Goal: Information Seeking & Learning: Learn about a topic

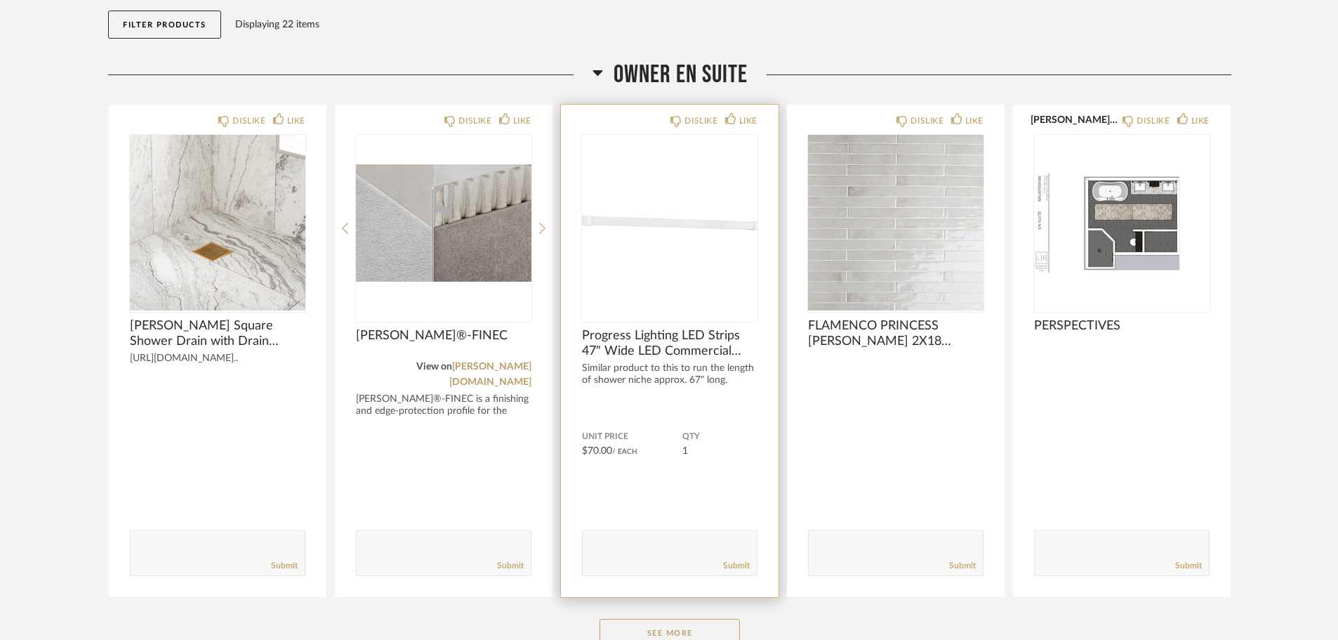
scroll to position [264, 0]
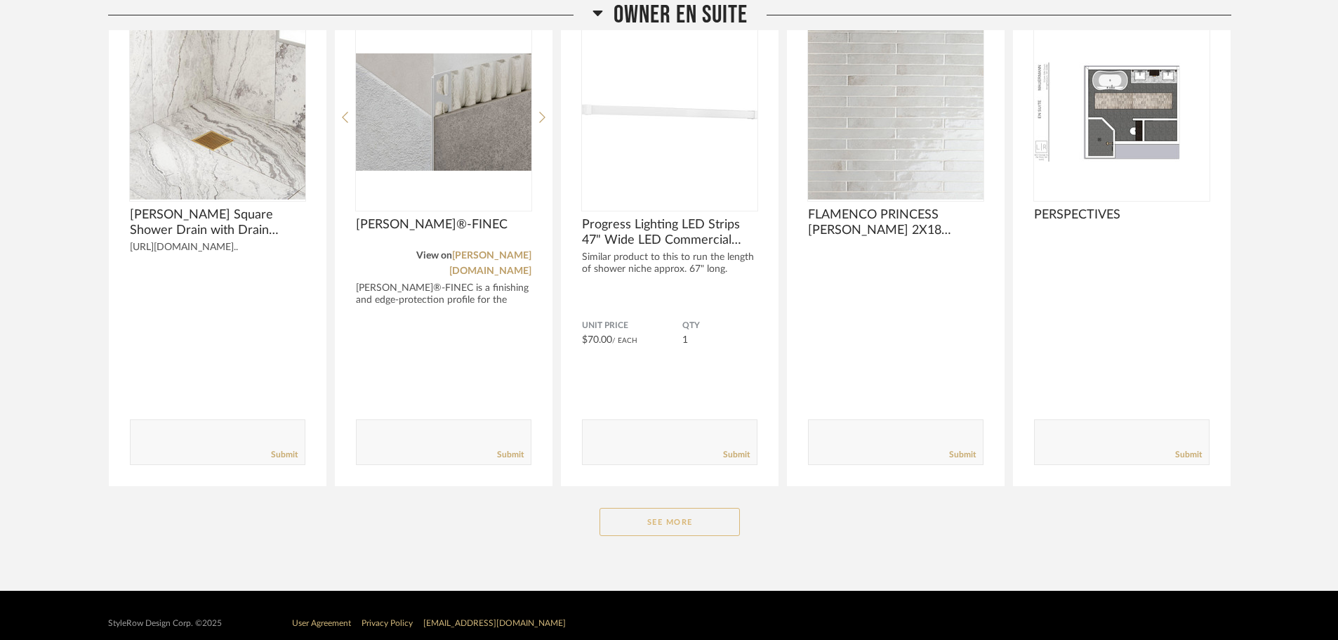
click at [658, 508] on button "See More" at bounding box center [670, 522] width 140 height 28
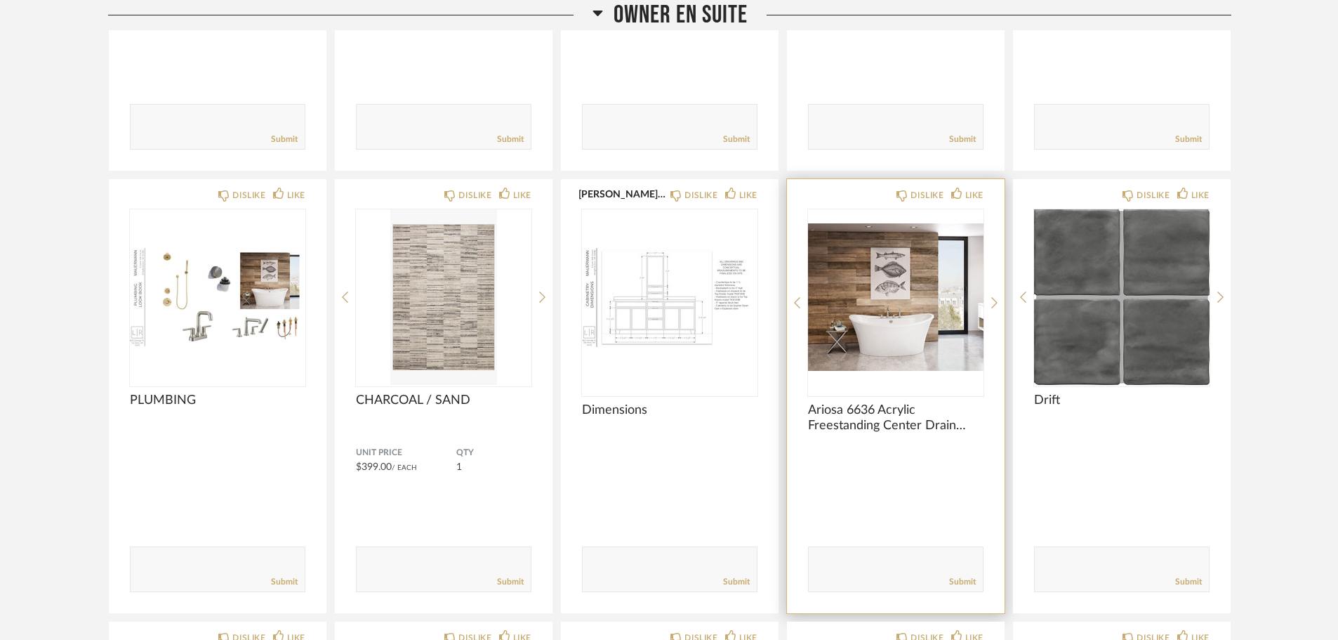
scroll to position [615, 0]
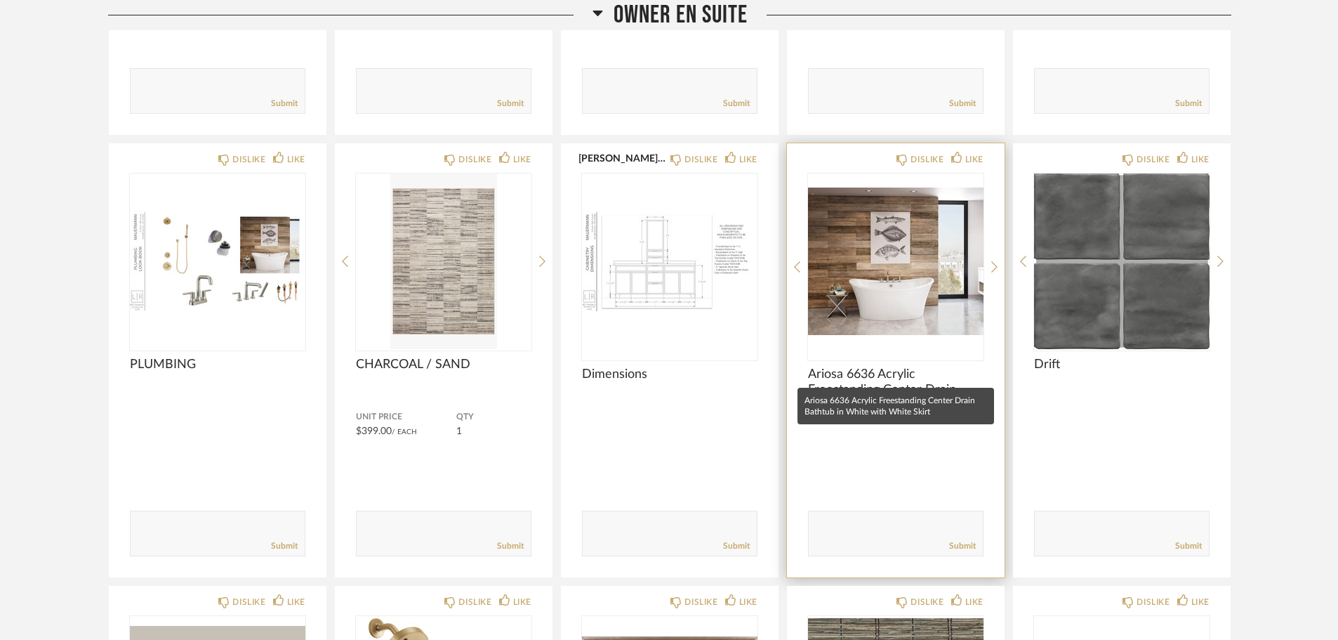
click at [916, 370] on span "Ariosa 6636 Acrylic Freestanding Center Drain Bathtub in White with White Skirt" at bounding box center [896, 381] width 176 height 31
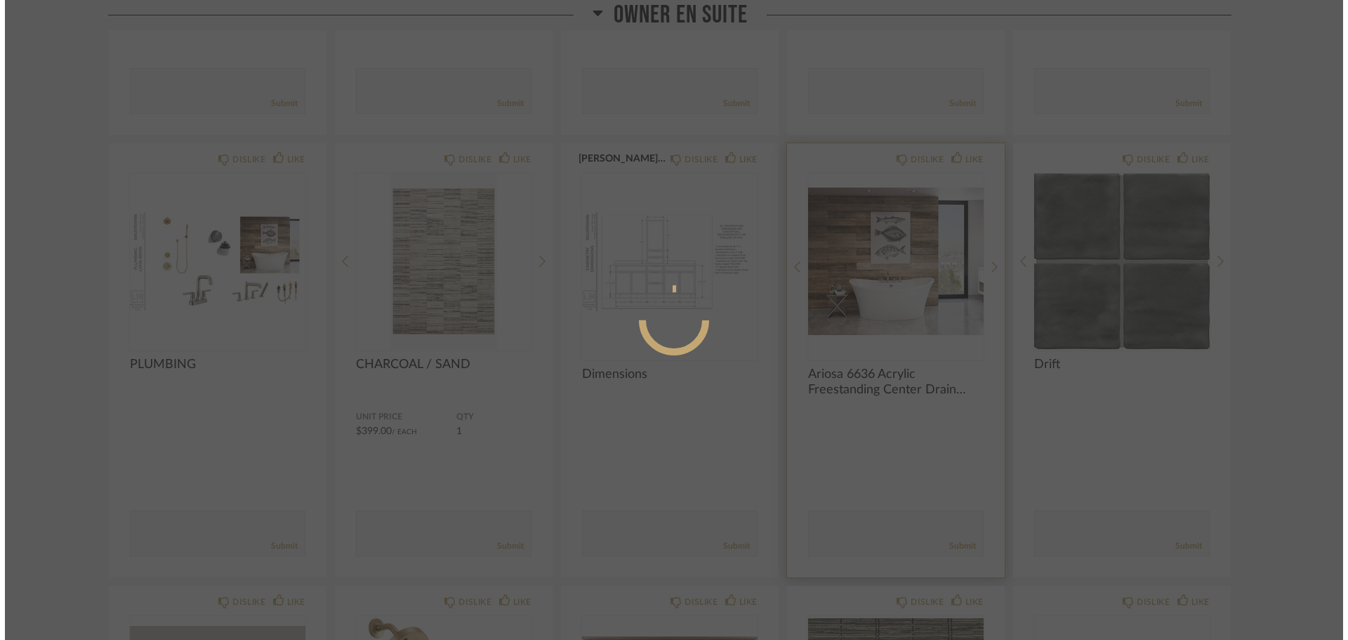
scroll to position [0, 0]
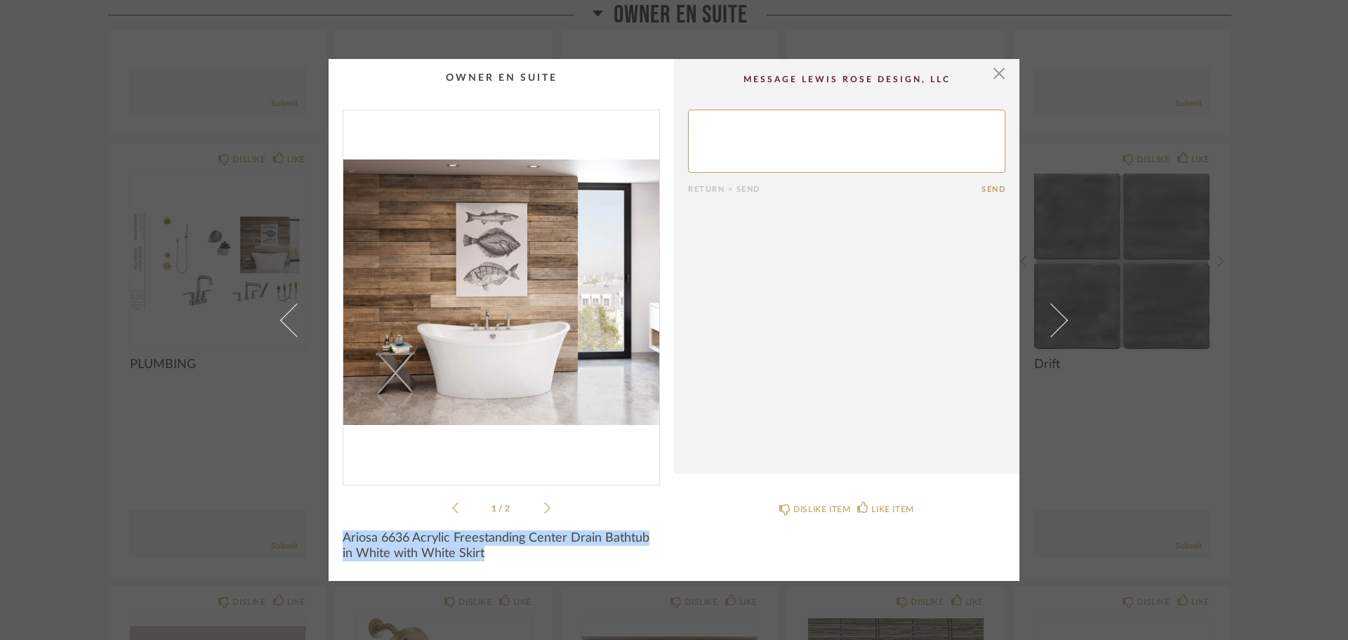
drag, startPoint x: 491, startPoint y: 553, endPoint x: 328, endPoint y: 539, distance: 163.5
click at [329, 539] on cpp-summary-info "Ariosa 6636 Acrylic Freestanding Center Drain Bathtub in White with White Skirt" at bounding box center [501, 541] width 345 height 51
copy span "Ariosa 6636 Acrylic Freestanding Center Drain Bathtub in White with White Skirt"
click at [538, 508] on li "1 / 2" at bounding box center [501, 507] width 86 height 17
drag, startPoint x: 491, startPoint y: 556, endPoint x: 336, endPoint y: 538, distance: 155.5
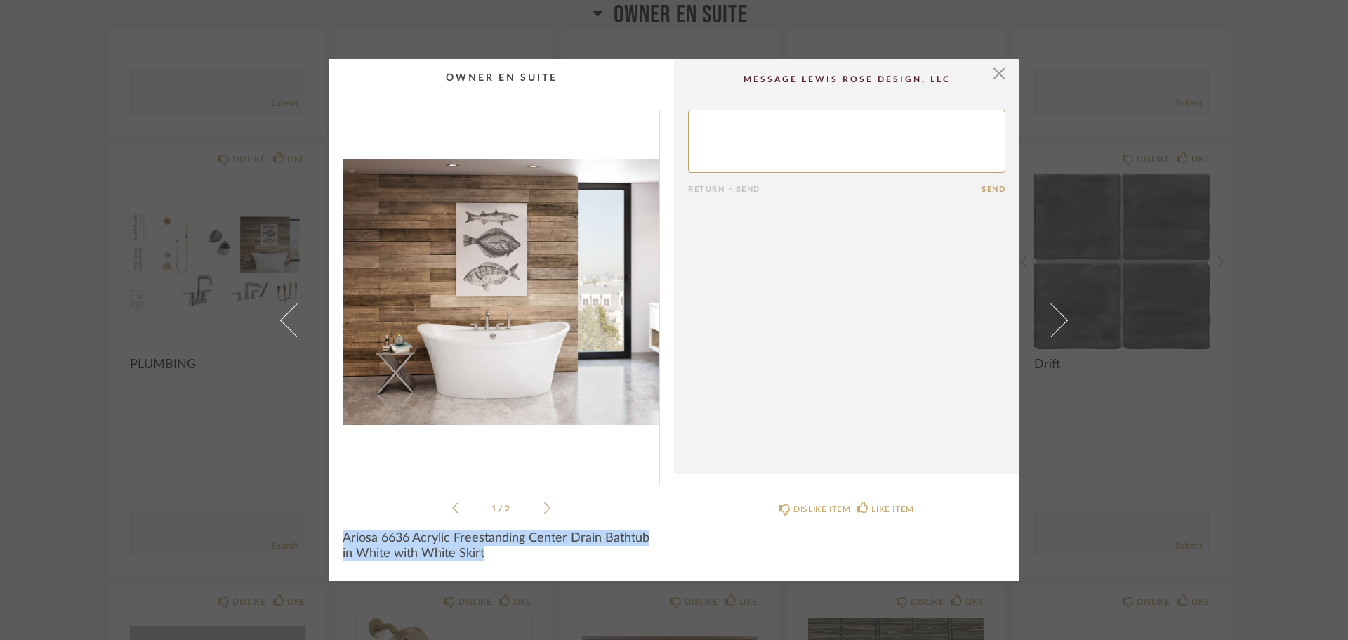
click at [336, 538] on cpp-summary-info "Ariosa 6636 Acrylic Freestanding Center Drain Bathtub in White with White Skirt" at bounding box center [501, 541] width 345 height 51
copy span "Ariosa 6636 Acrylic Freestanding Center Drain Bathtub in White with White Skirt"
drag, startPoint x: 447, startPoint y: 510, endPoint x: 468, endPoint y: 510, distance: 21.8
click at [447, 510] on div "1 / 2" at bounding box center [501, 313] width 317 height 407
click at [544, 510] on icon at bounding box center [547, 507] width 6 height 13
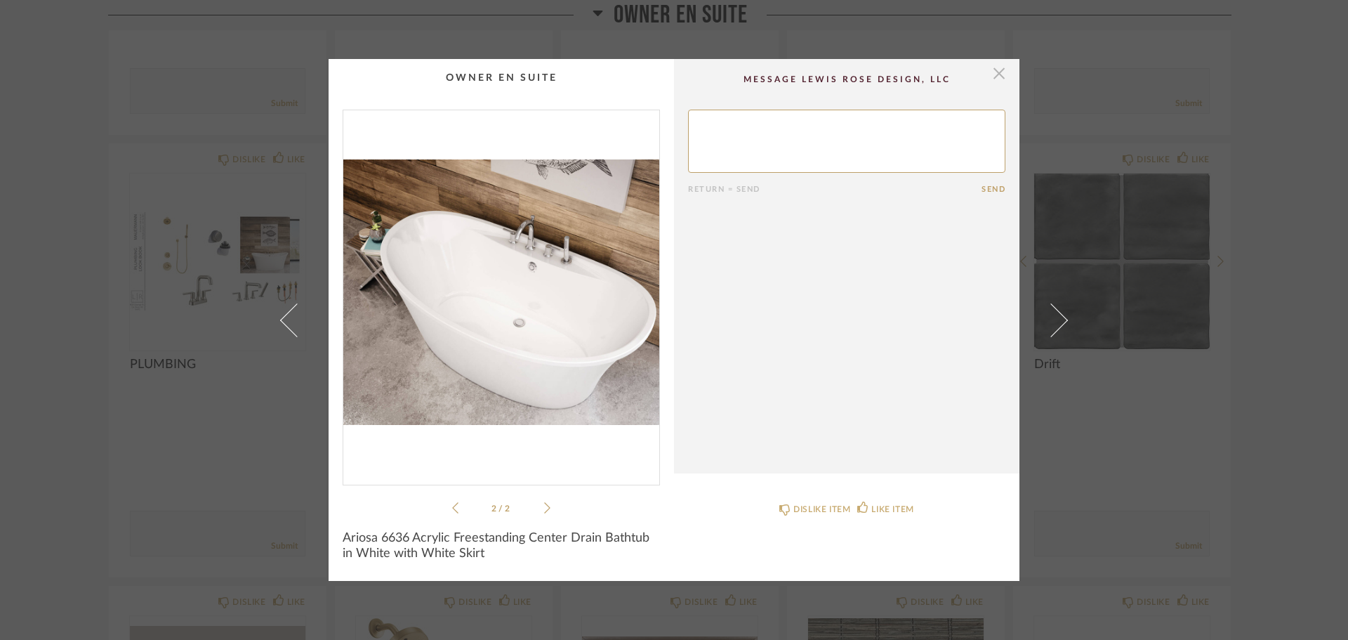
click at [998, 75] on span "button" at bounding box center [999, 73] width 28 height 28
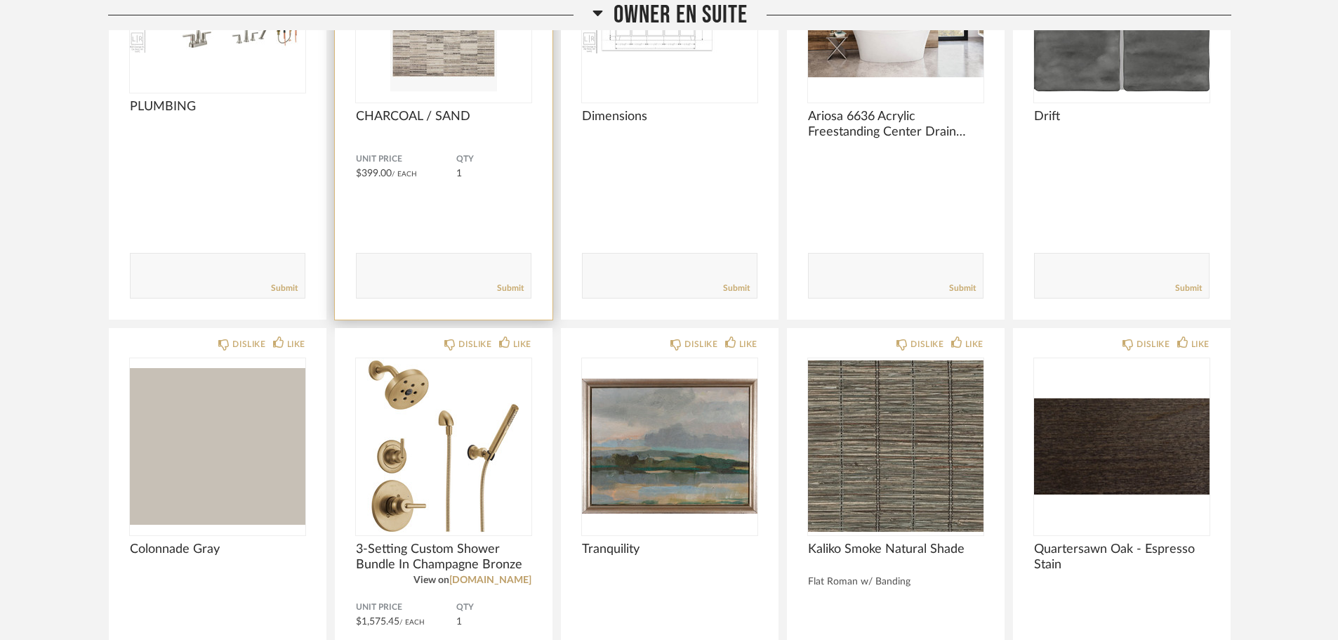
scroll to position [896, 0]
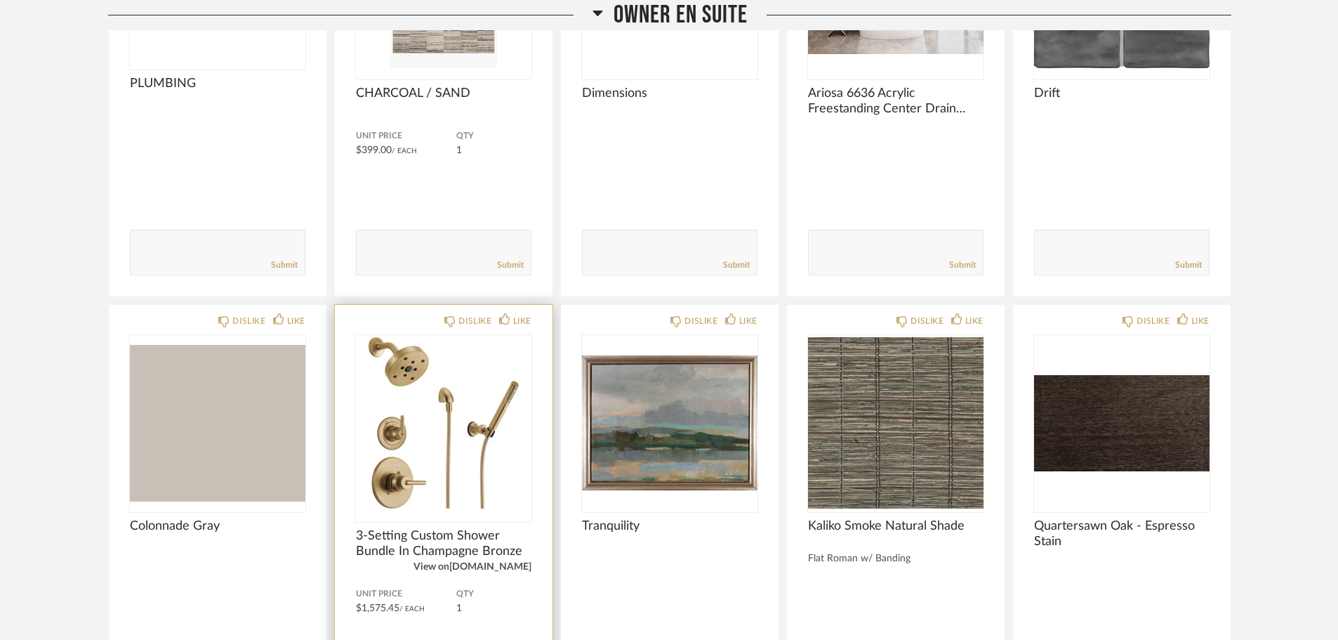
click at [475, 562] on link "[DOMAIN_NAME]" at bounding box center [490, 567] width 82 height 10
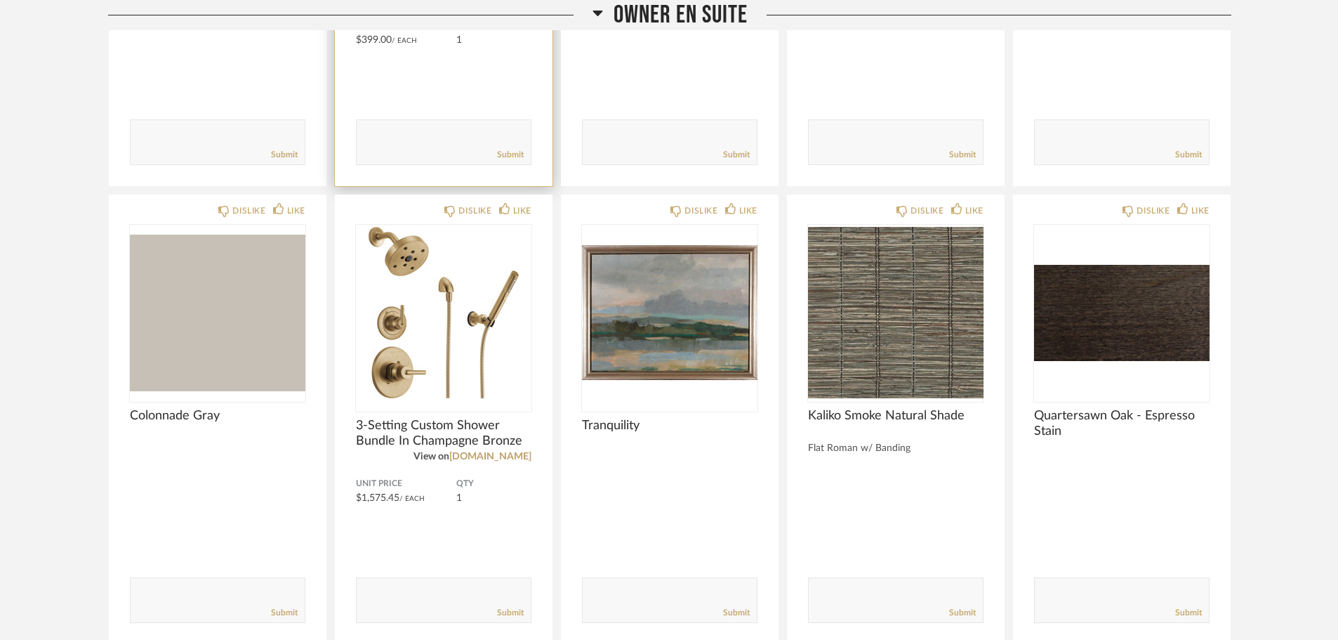
scroll to position [1194, 0]
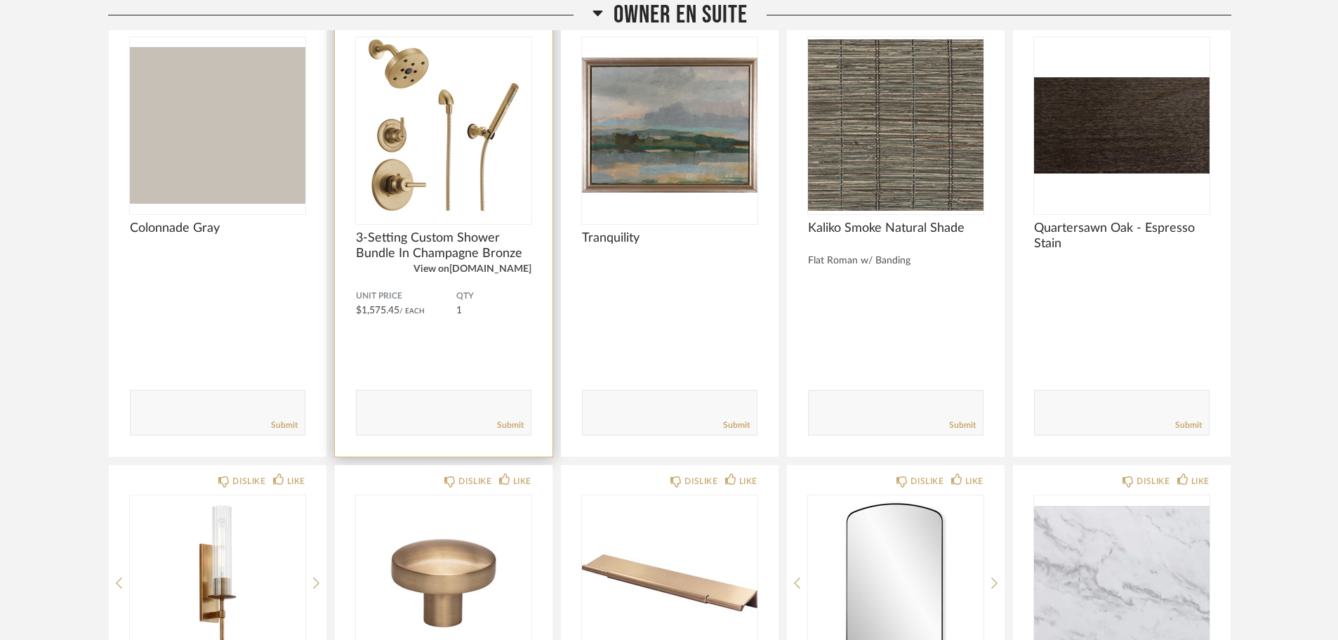
click at [508, 264] on link "[DOMAIN_NAME]" at bounding box center [490, 269] width 82 height 10
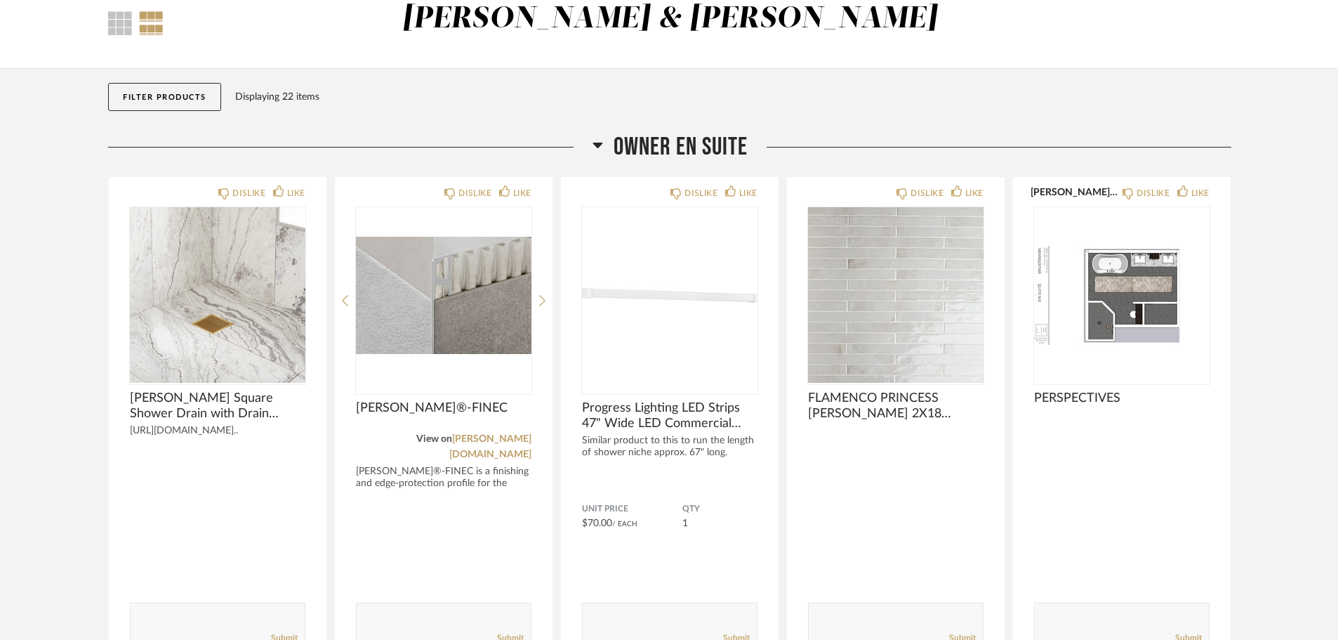
scroll to position [70, 0]
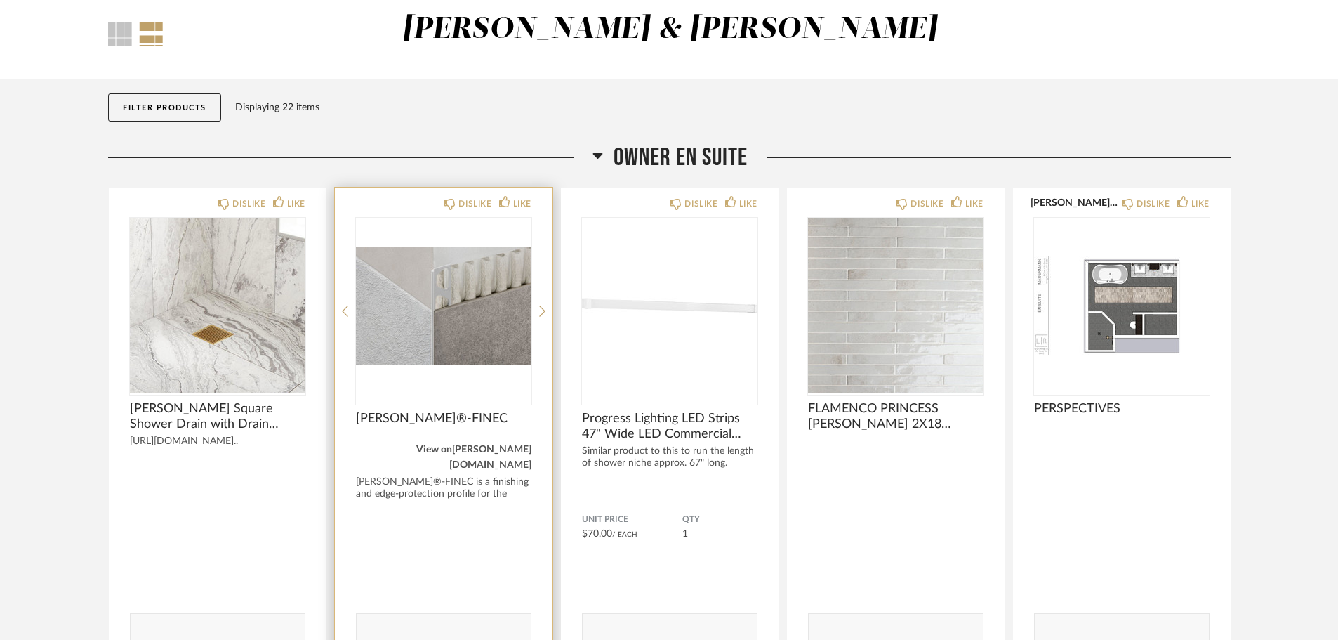
click at [484, 447] on link "[PERSON_NAME][DOMAIN_NAME]" at bounding box center [490, 456] width 82 height 25
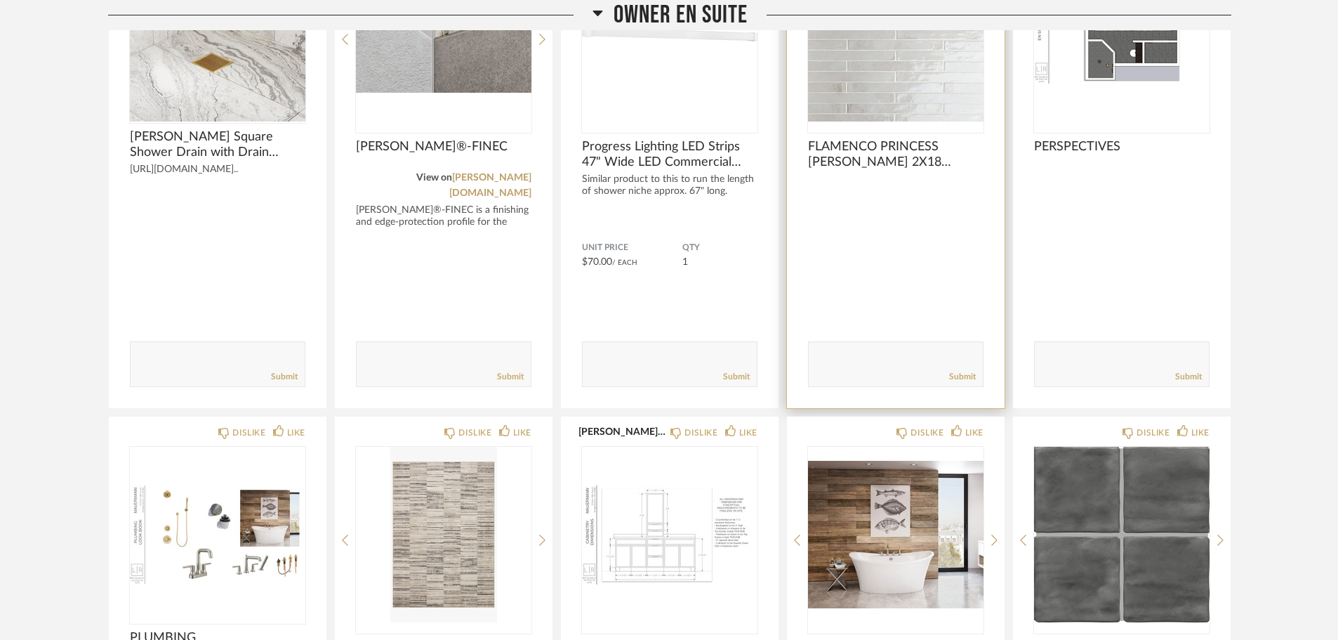
scroll to position [281, 0]
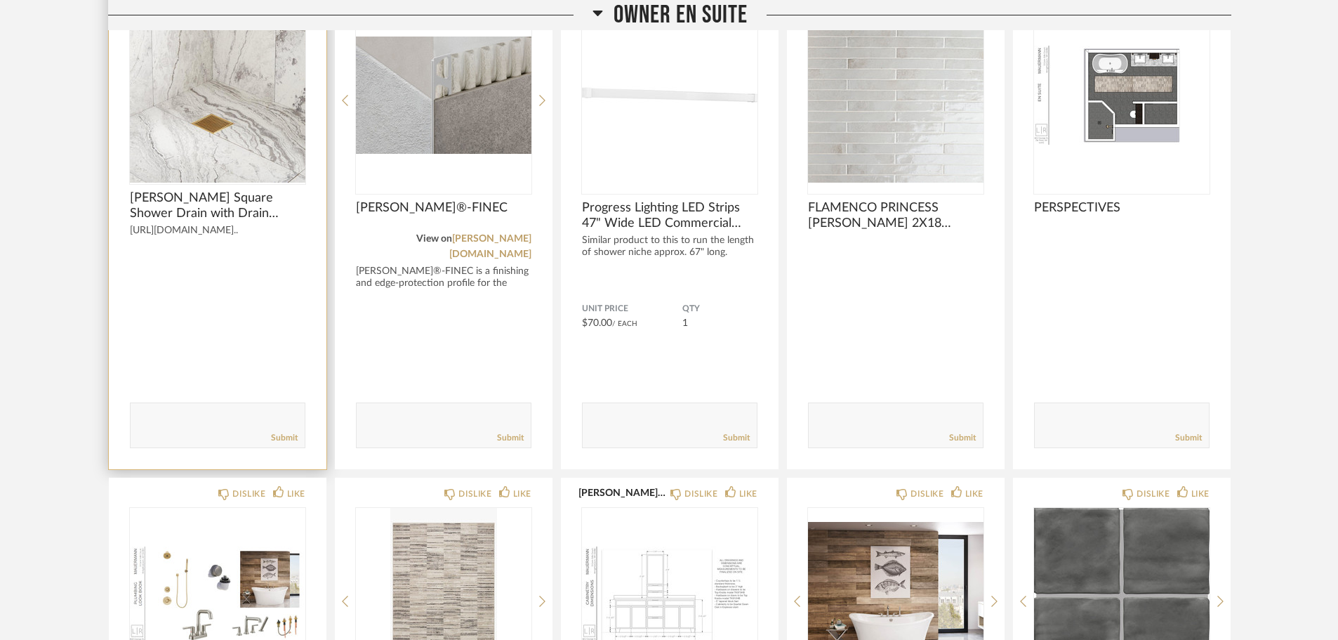
click at [153, 223] on div "[PERSON_NAME] Square Shower Drain with Drain Flange [URL][DOMAIN_NAME].." at bounding box center [218, 239] width 176 height 99
click at [167, 204] on span "[PERSON_NAME] Square Shower Drain with Drain Flange" at bounding box center [218, 205] width 176 height 31
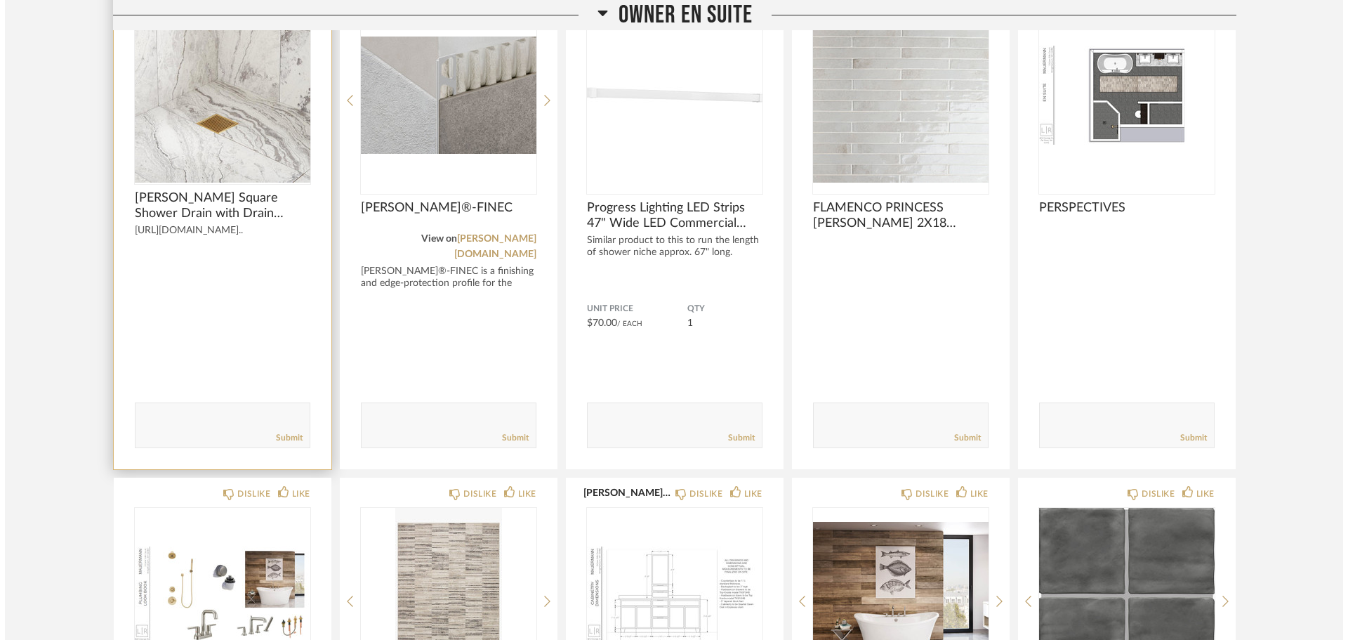
scroll to position [0, 0]
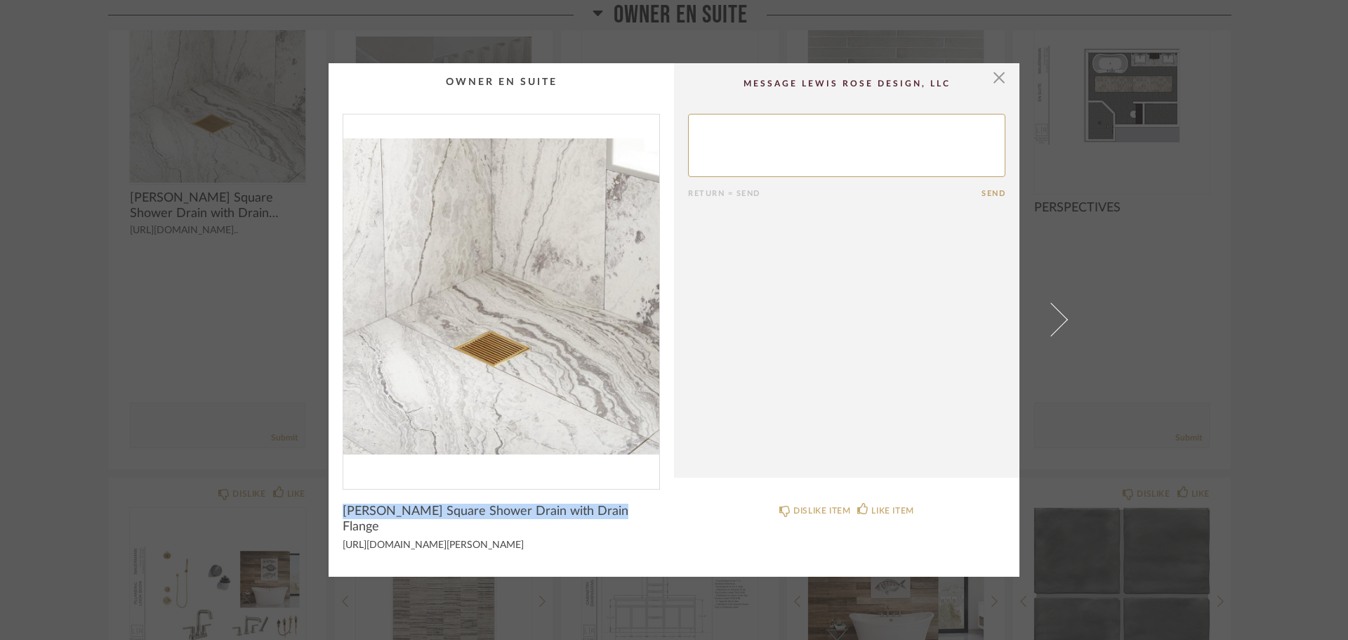
drag, startPoint x: 610, startPoint y: 510, endPoint x: 332, endPoint y: 513, distance: 278.0
click at [332, 513] on cpp-summary-info "[PERSON_NAME] Square Shower Drain with Drain Flange [URL][DOMAIN_NAME][PERSON_N…" at bounding box center [501, 525] width 345 height 73
copy span "[PERSON_NAME] Square Shower Drain with Drain Flange"
click at [505, 546] on div "[URL][DOMAIN_NAME][PERSON_NAME]" at bounding box center [501, 545] width 317 height 11
drag, startPoint x: 494, startPoint y: 546, endPoint x: 319, endPoint y: 529, distance: 176.3
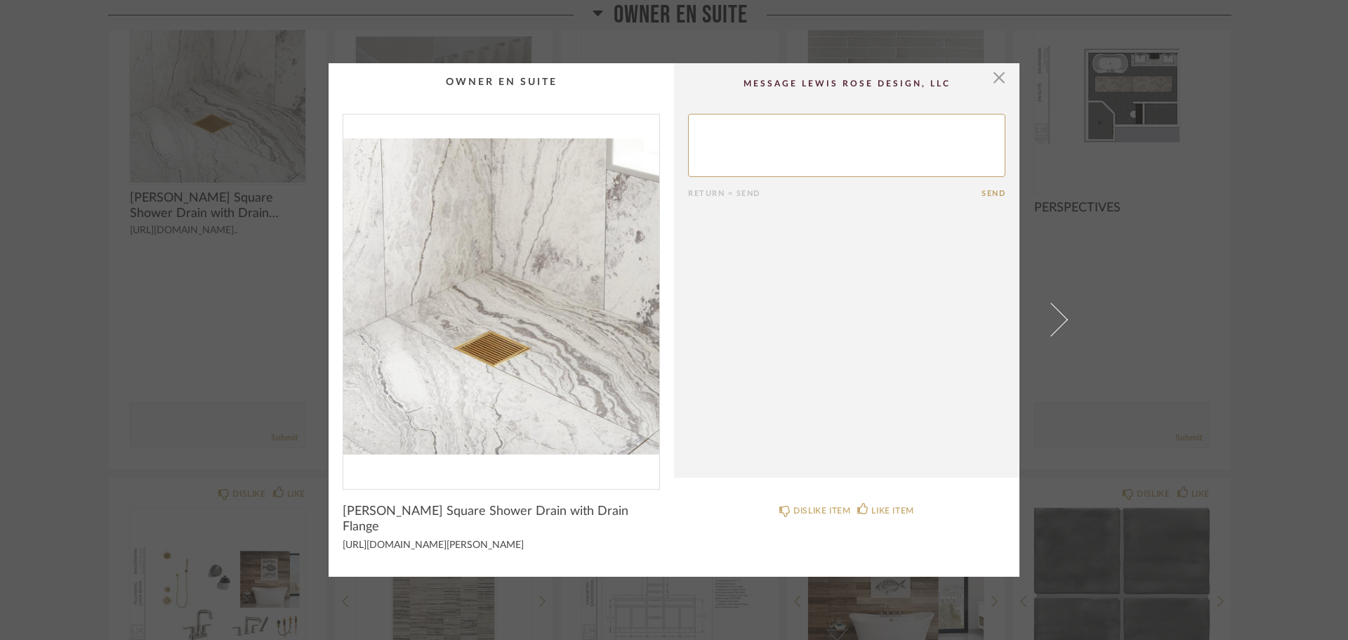
click at [319, 529] on div "× Return = Send Send [PERSON_NAME] Square Shower Drain with Drain Flange [URL][…" at bounding box center [674, 319] width 809 height 513
copy div "[URL][DOMAIN_NAME][PERSON_NAME]"
click at [1001, 81] on cpp-summary-comments "Return = Send Send" at bounding box center [846, 270] width 345 height 414
click at [985, 74] on span "button" at bounding box center [999, 77] width 28 height 28
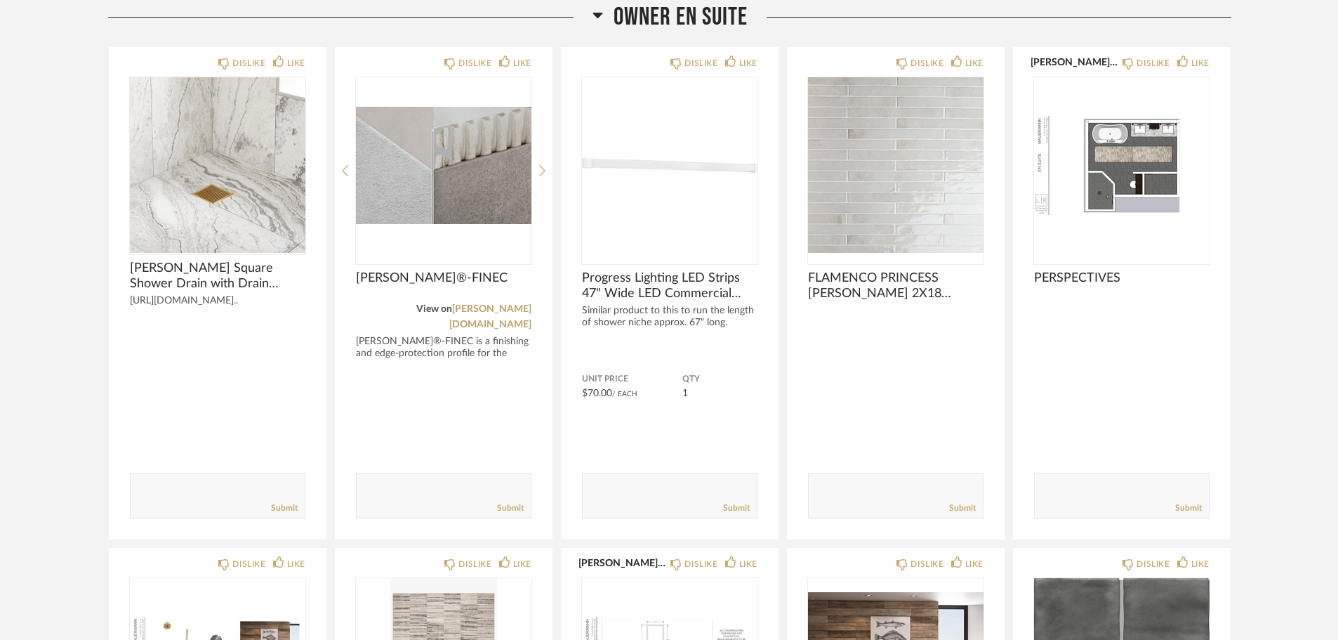
scroll to position [140, 0]
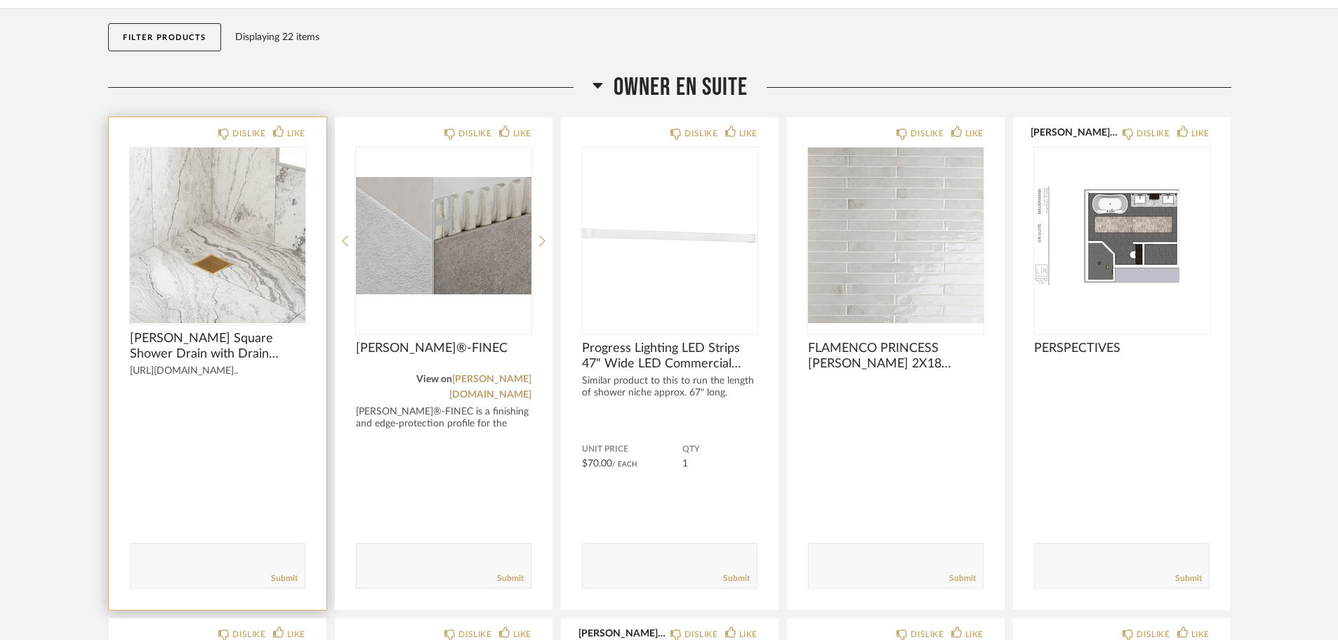
click at [226, 369] on div "[URL][DOMAIN_NAME].." at bounding box center [218, 371] width 176 height 12
click at [205, 357] on span "[PERSON_NAME] Square Shower Drain with Drain Flange" at bounding box center [218, 346] width 176 height 31
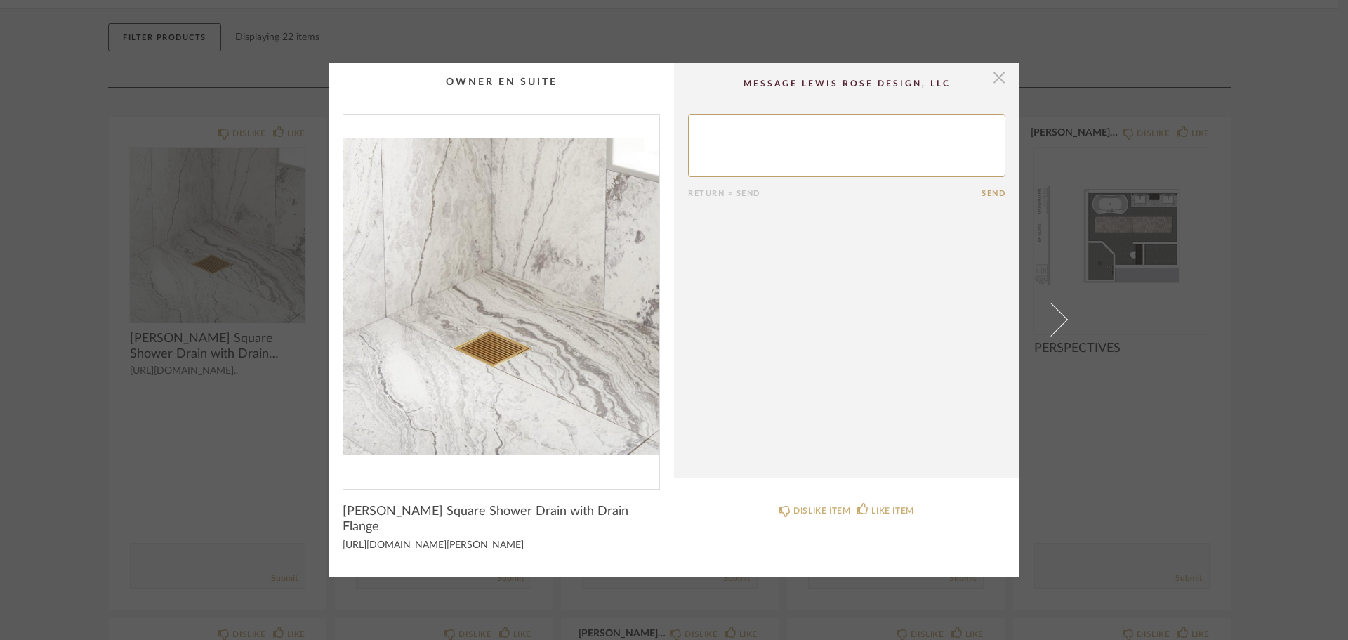
click at [989, 79] on span "button" at bounding box center [999, 77] width 28 height 28
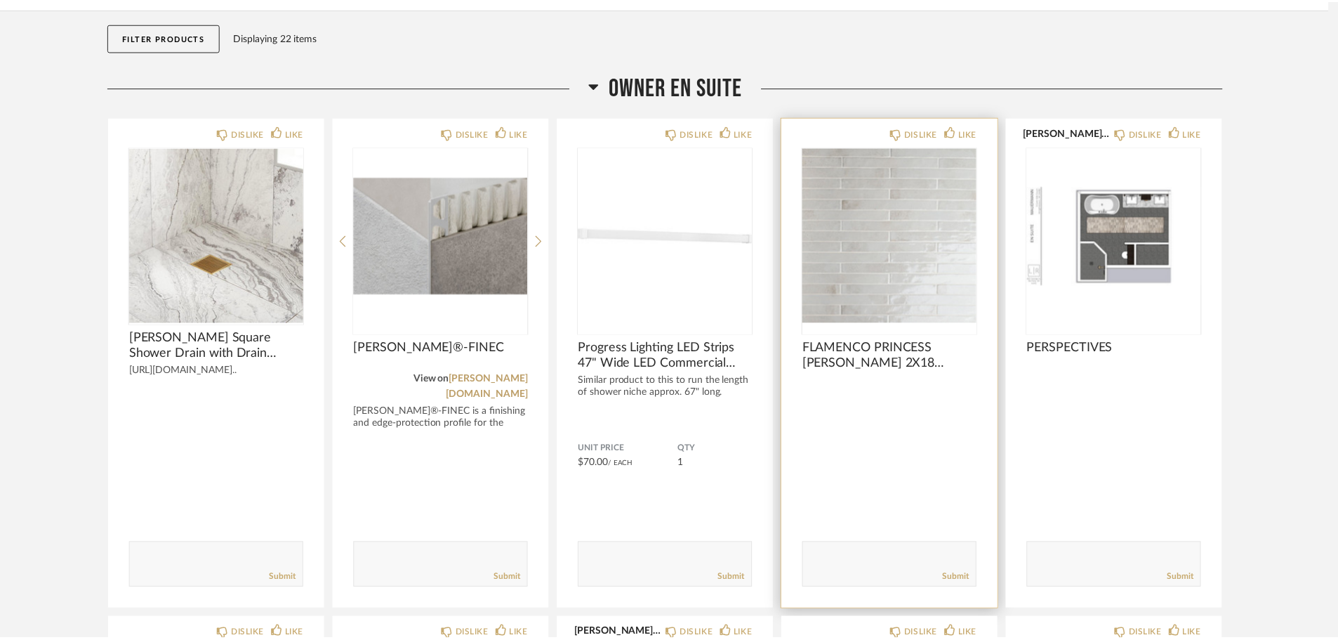
scroll to position [140, 0]
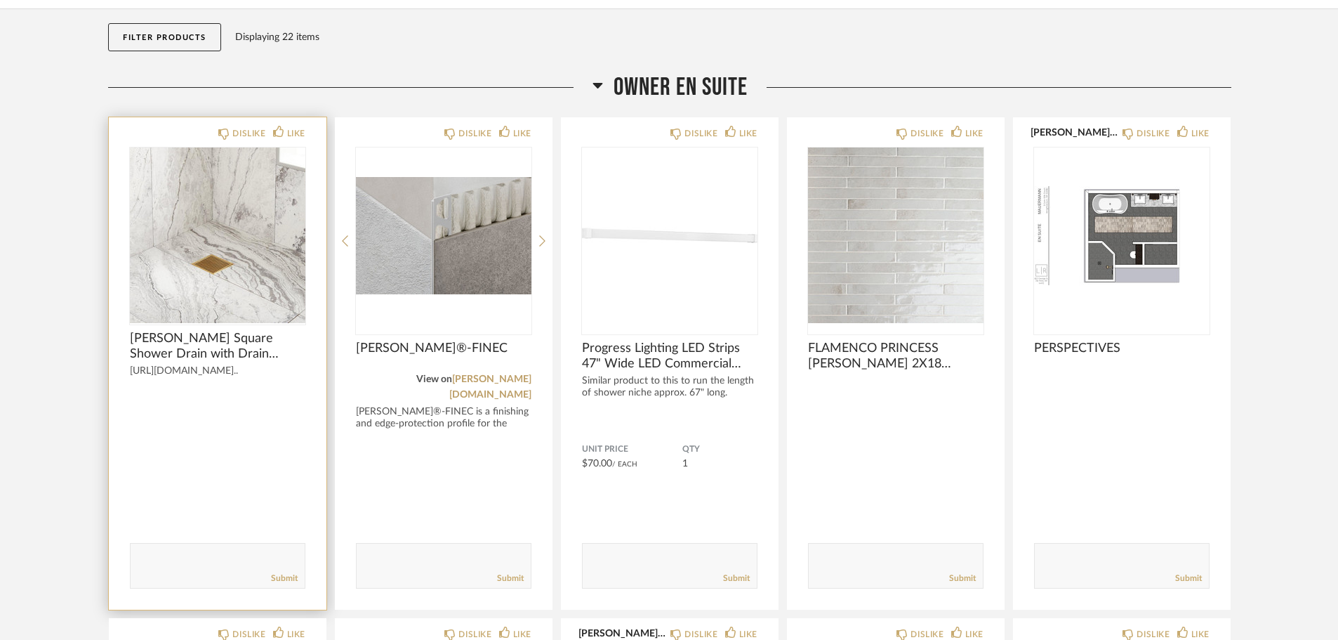
click at [171, 352] on span "[PERSON_NAME] Square Shower Drain with Drain Flange" at bounding box center [218, 346] width 176 height 31
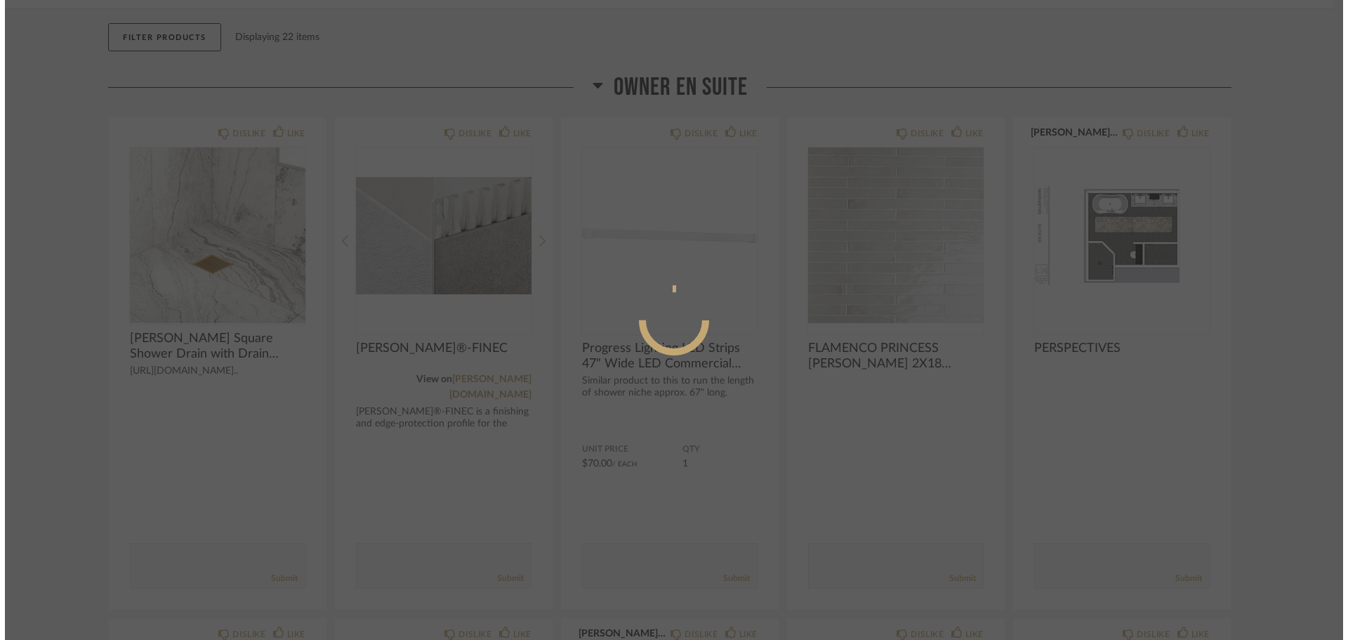
scroll to position [0, 0]
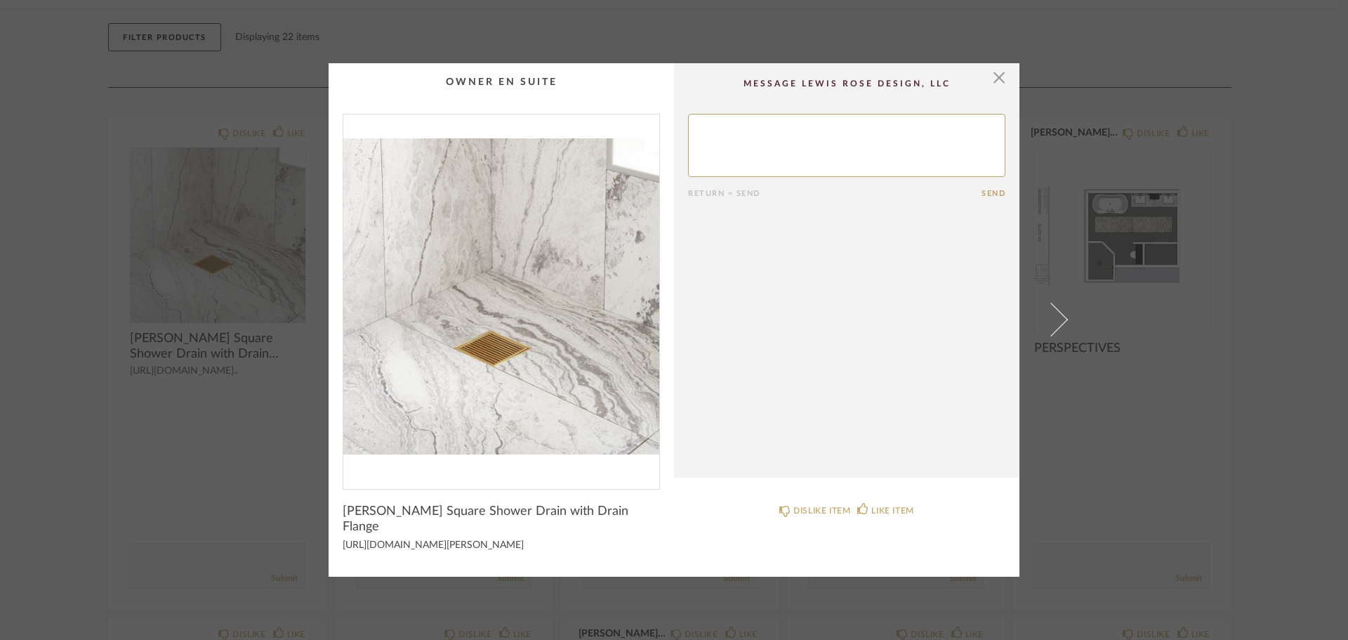
drag, startPoint x: 463, startPoint y: 543, endPoint x: 329, endPoint y: 525, distance: 135.9
click at [329, 527] on cpp-summary-info "[PERSON_NAME] Square Shower Drain with Drain Flange [URL][DOMAIN_NAME][PERSON_N…" at bounding box center [501, 525] width 345 height 73
copy div "[URL][DOMAIN_NAME][PERSON_NAME]"
click at [997, 89] on span "button" at bounding box center [999, 77] width 28 height 28
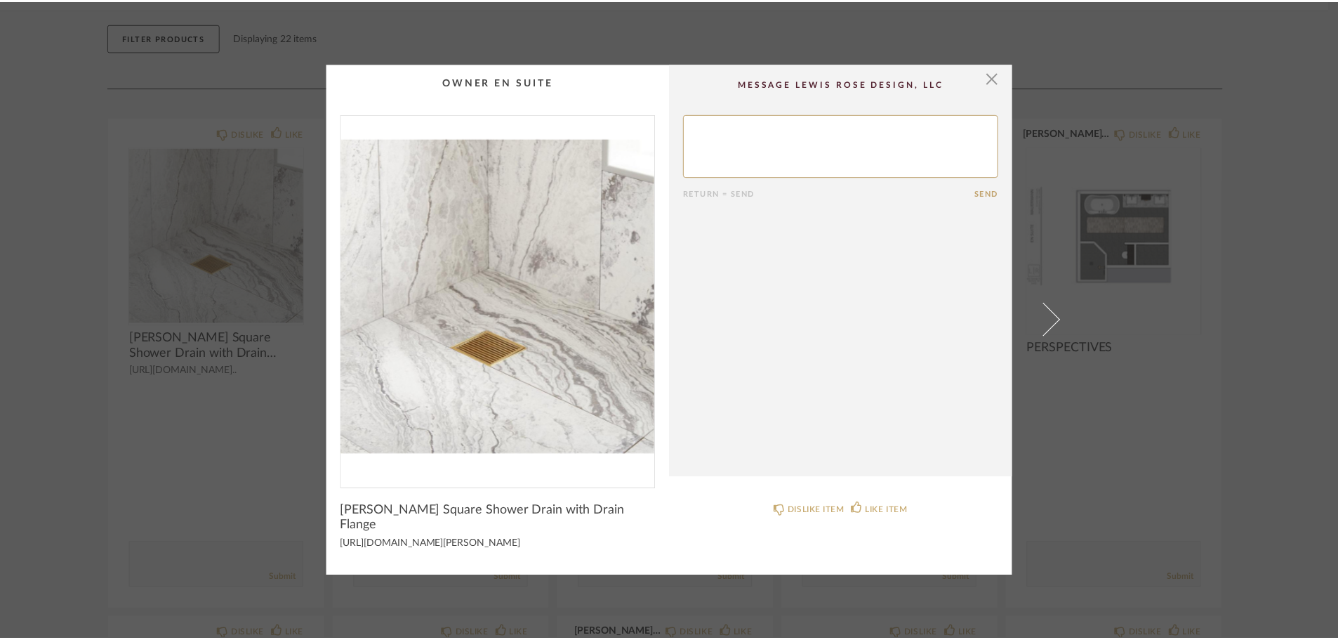
scroll to position [140, 0]
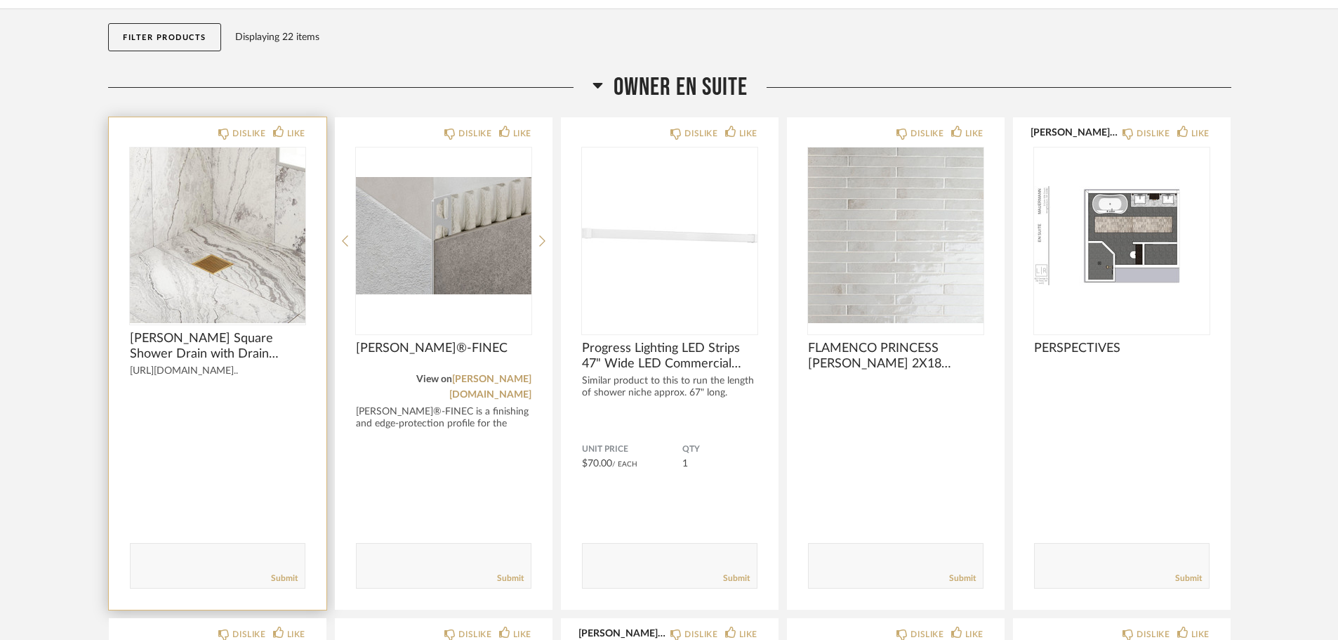
click at [178, 353] on span "[PERSON_NAME] Square Shower Drain with Drain Flange" at bounding box center [218, 346] width 176 height 31
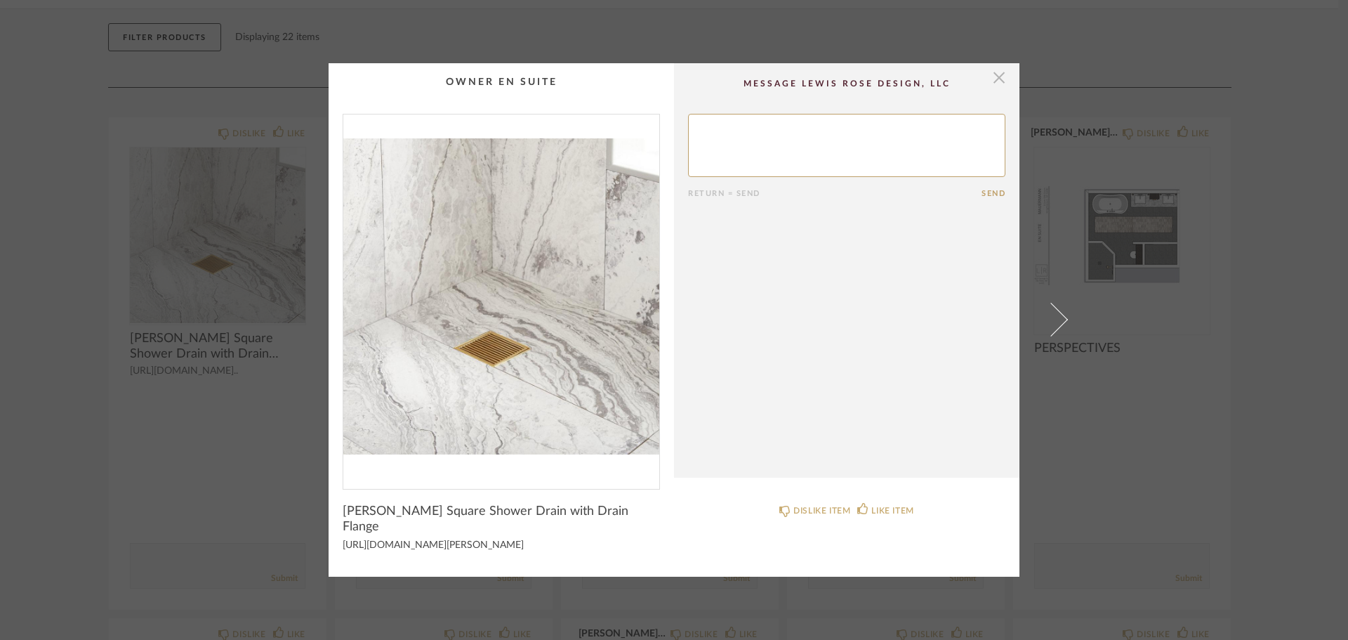
click at [992, 84] on span "button" at bounding box center [999, 77] width 28 height 28
